Goal: Task Accomplishment & Management: Manage account settings

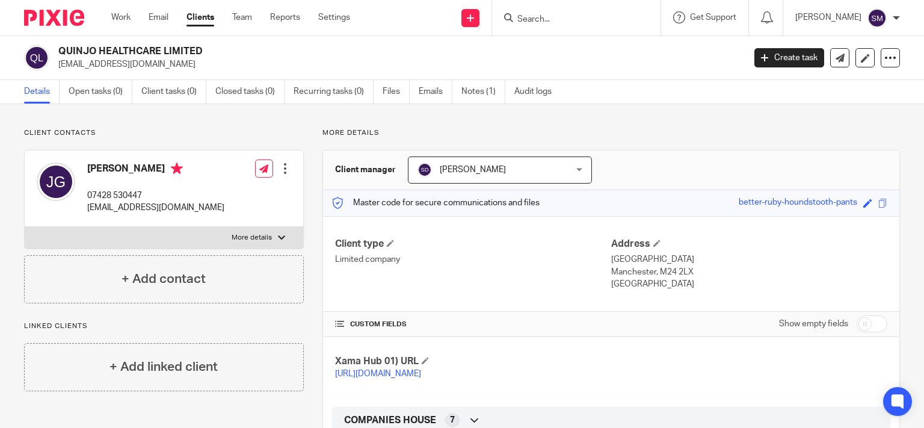
click at [525, 14] on input "Search" at bounding box center [570, 19] width 108 height 11
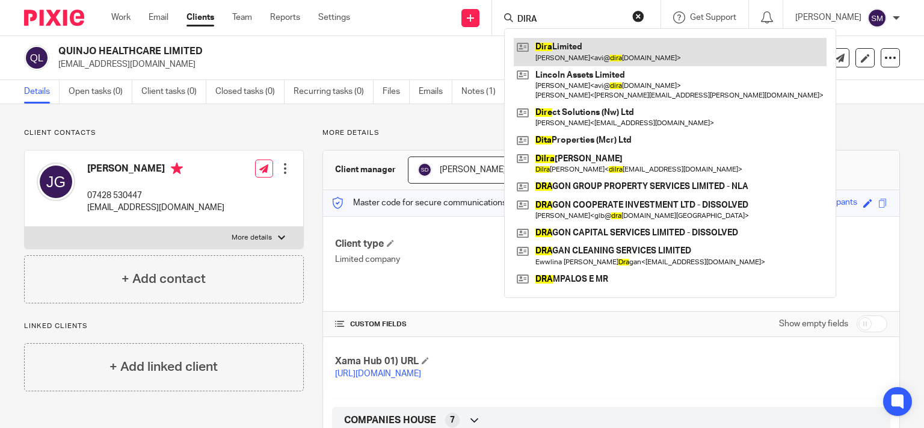
type input "DIRA"
click at [559, 57] on link at bounding box center [670, 52] width 313 height 28
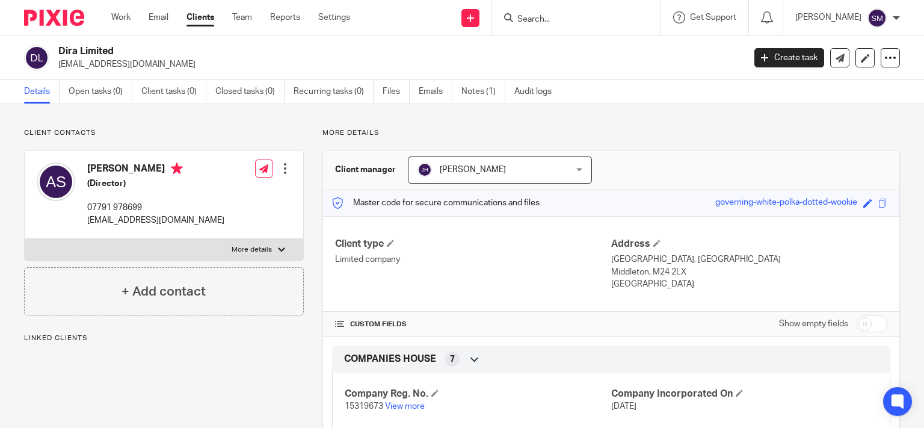
drag, startPoint x: 142, startPoint y: 52, endPoint x: 60, endPoint y: 52, distance: 82.4
click at [60, 52] on h2 "Dira Limited" at bounding box center [329, 51] width 542 height 13
click at [542, 16] on input "Search" at bounding box center [570, 19] width 108 height 11
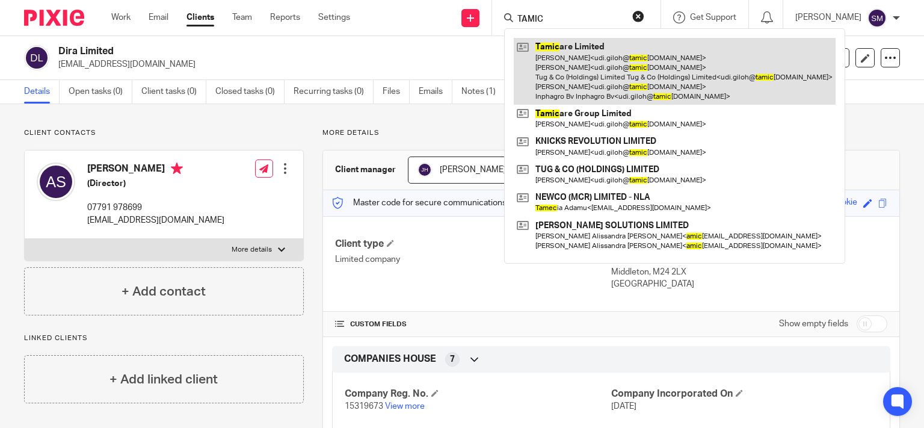
type input "TAMIC"
click at [585, 49] on link at bounding box center [675, 71] width 322 height 67
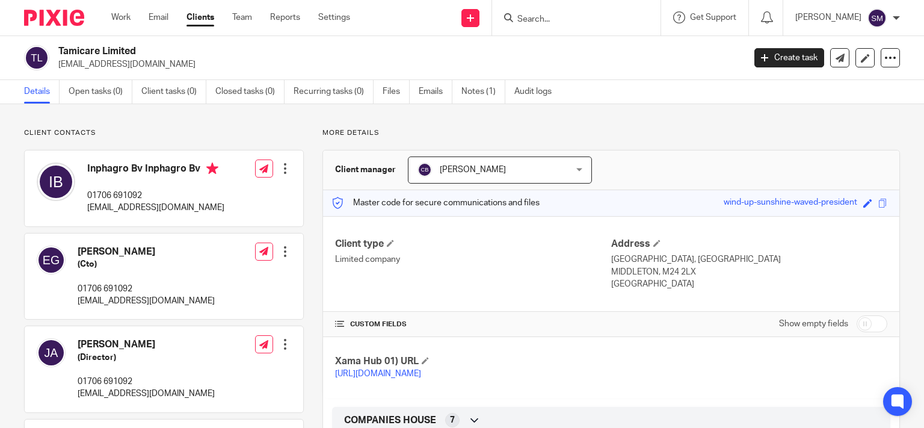
drag, startPoint x: 143, startPoint y: 51, endPoint x: 66, endPoint y: 52, distance: 76.4
click at [58, 54] on h2 "Tamicare Limited" at bounding box center [329, 51] width 542 height 13
copy h2 "Tamicare Limited"
click at [545, 18] on input "Search" at bounding box center [570, 19] width 108 height 11
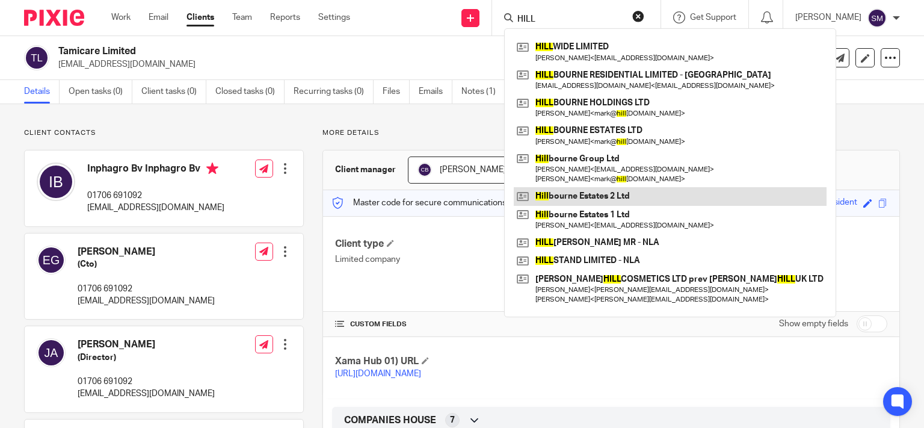
type input "HILL"
click at [650, 203] on link at bounding box center [670, 196] width 313 height 18
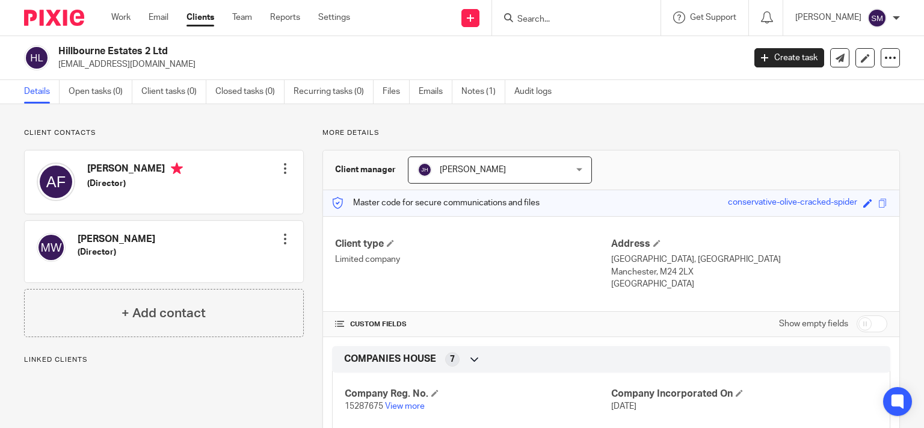
click at [116, 68] on p "[EMAIL_ADDRESS][DOMAIN_NAME]" at bounding box center [397, 64] width 678 height 12
click at [117, 67] on p "[EMAIL_ADDRESS][DOMAIN_NAME]" at bounding box center [397, 64] width 678 height 12
drag, startPoint x: 230, startPoint y: 57, endPoint x: 203, endPoint y: 2, distance: 60.2
click at [230, 54] on h2 "Hillbourne Estates 2 Ltd" at bounding box center [329, 51] width 542 height 13
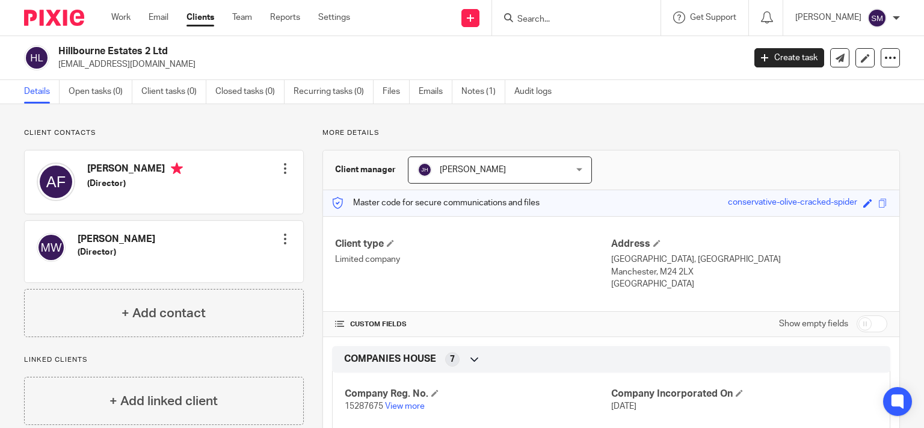
click at [530, 14] on input "Search" at bounding box center [570, 19] width 108 height 11
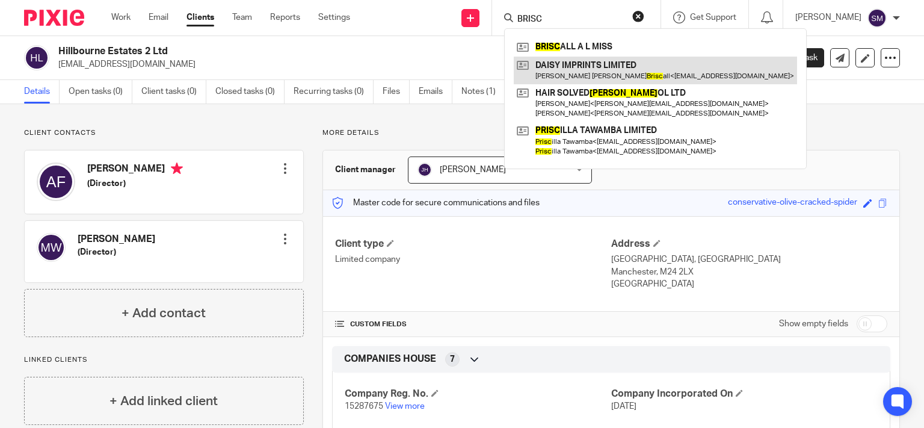
type input "BRISC"
click at [642, 71] on link at bounding box center [655, 71] width 283 height 28
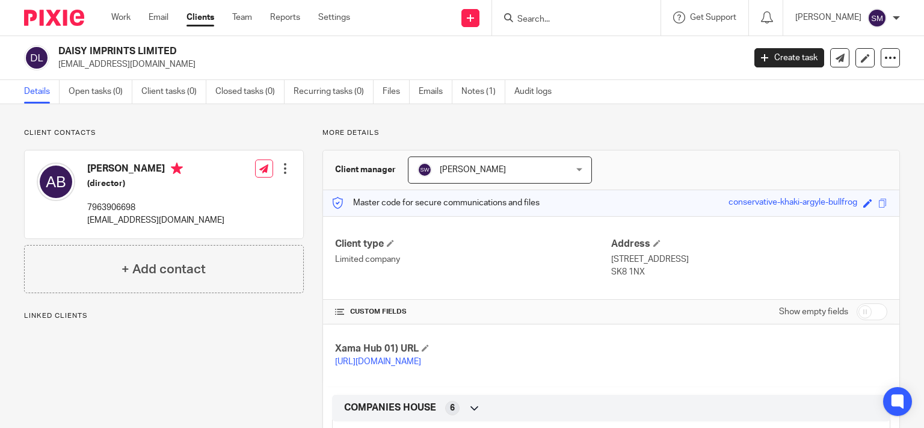
click at [285, 168] on div at bounding box center [285, 168] width 12 height 12
click at [236, 196] on link "Edit contact" at bounding box center [227, 194] width 115 height 17
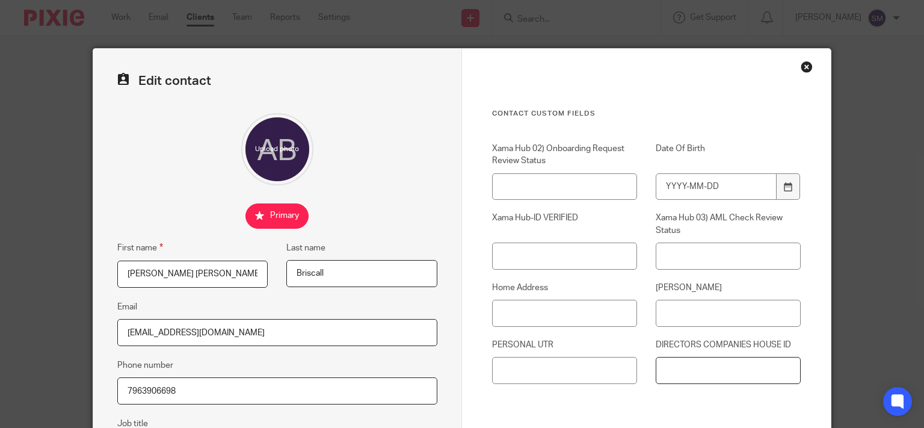
click at [686, 364] on input "DIRECTORS COMPANIES HOUSE ID" at bounding box center [728, 370] width 145 height 27
paste input "XDY-KQ23-2223"
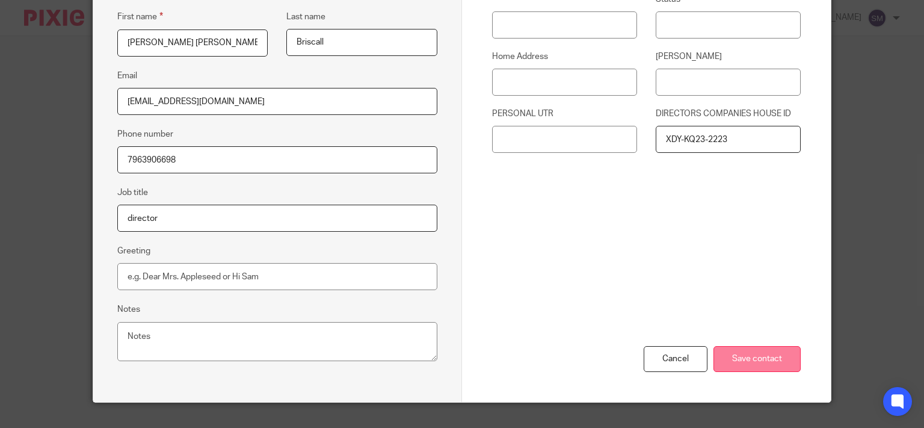
type input "XDY-KQ23-2223"
click at [753, 364] on input "Save contact" at bounding box center [756, 359] width 87 height 26
click at [757, 360] on input "Save contact" at bounding box center [756, 359] width 87 height 26
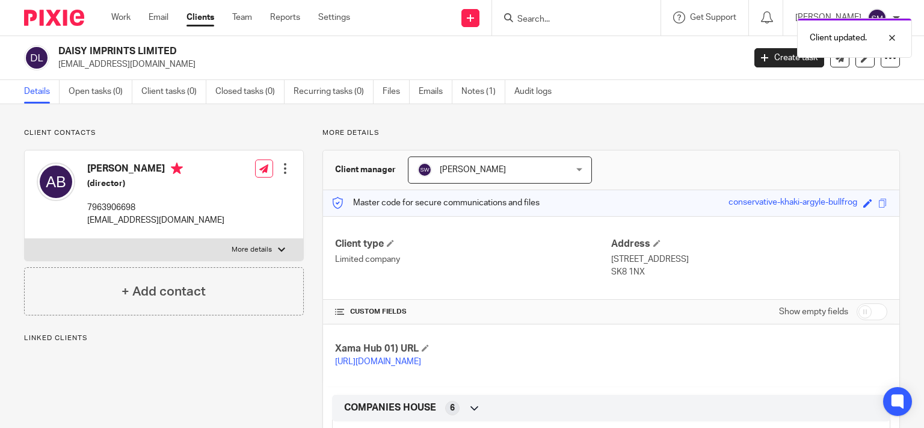
click at [288, 248] on label "More details" at bounding box center [164, 250] width 278 height 22
click at [25, 239] on input "More details" at bounding box center [24, 238] width 1 height 1
checkbox input "true"
